Goal: Task Accomplishment & Management: Manage account settings

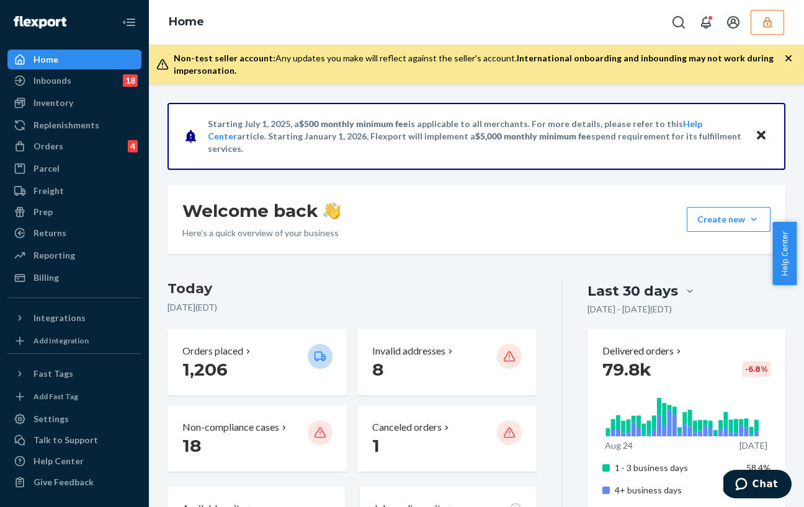
click at [762, 25] on icon "button" at bounding box center [767, 22] width 12 height 12
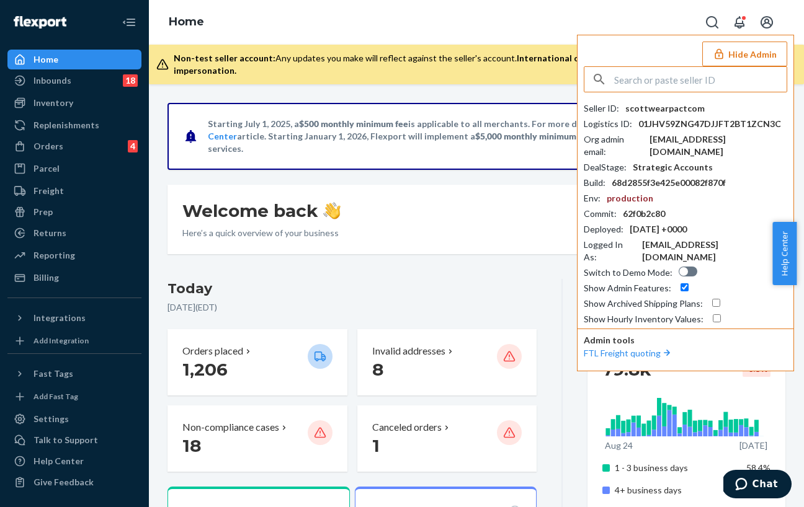
click at [633, 79] on input "text" at bounding box center [700, 79] width 172 height 25
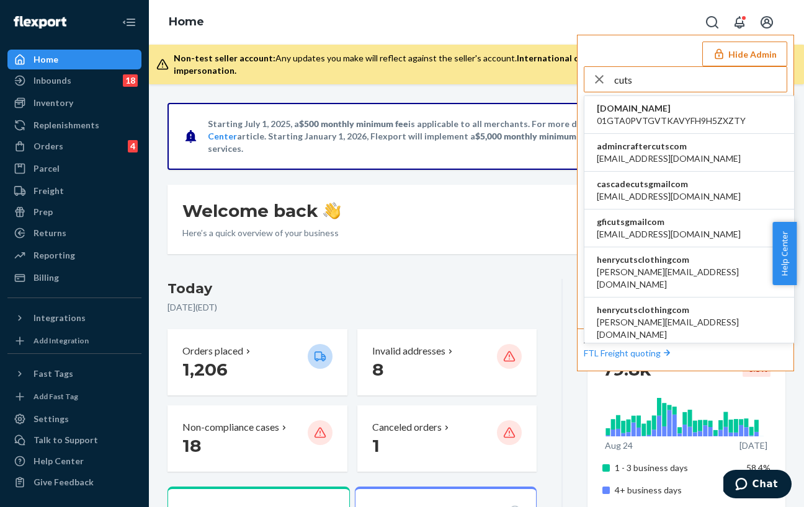
type input "cuts"
click at [633, 257] on span "henrycutsclothingcom" at bounding box center [689, 260] width 185 height 12
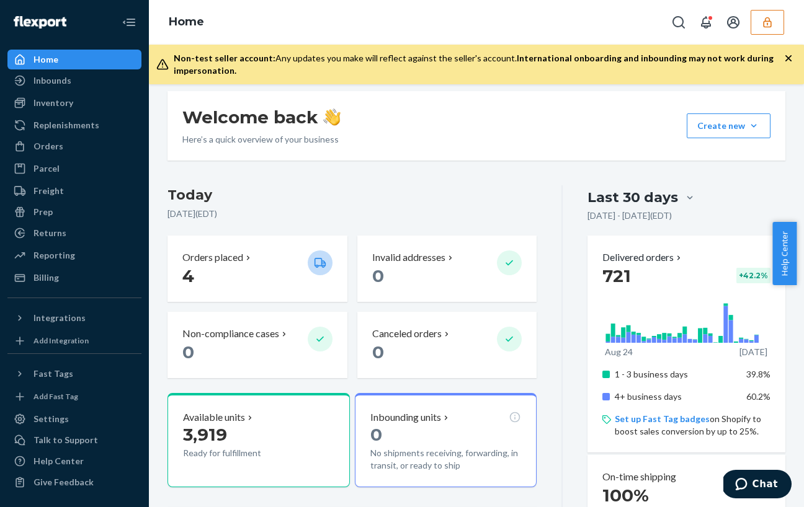
scroll to position [176, 0]
